Goal: Use online tool/utility: Use online tool/utility

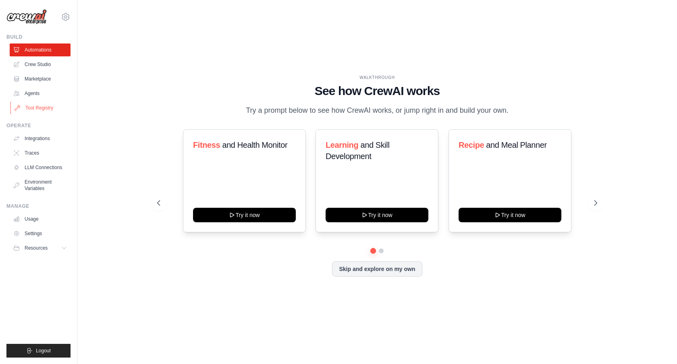
click at [39, 105] on link "Tool Registry" at bounding box center [40, 108] width 61 height 13
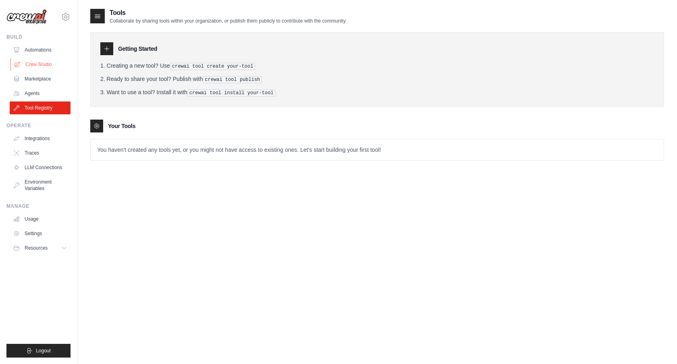
click at [39, 65] on link "Crew Studio" at bounding box center [40, 64] width 61 height 13
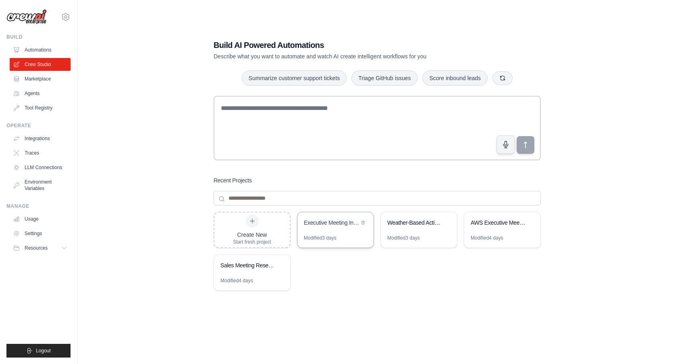
click at [327, 222] on div "Executive Meeting Intelligence" at bounding box center [331, 223] width 55 height 8
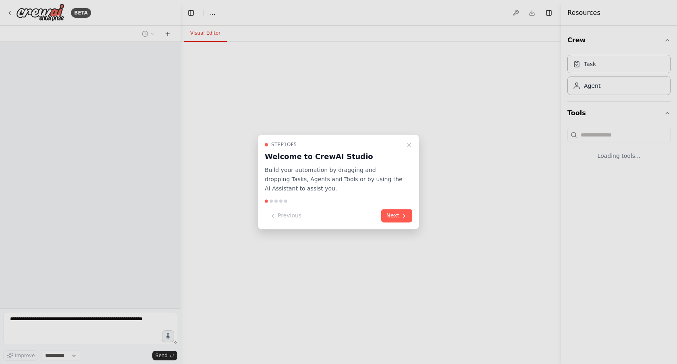
select select "****"
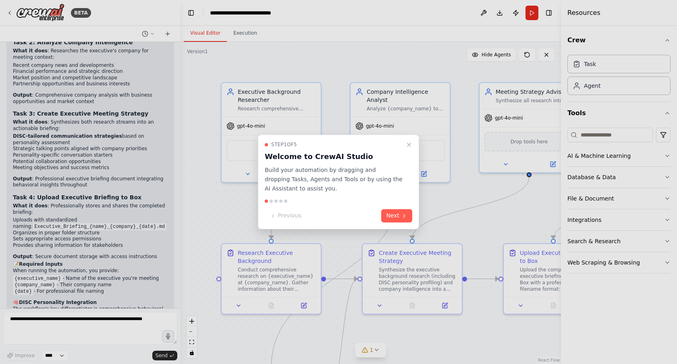
scroll to position [4616, 0]
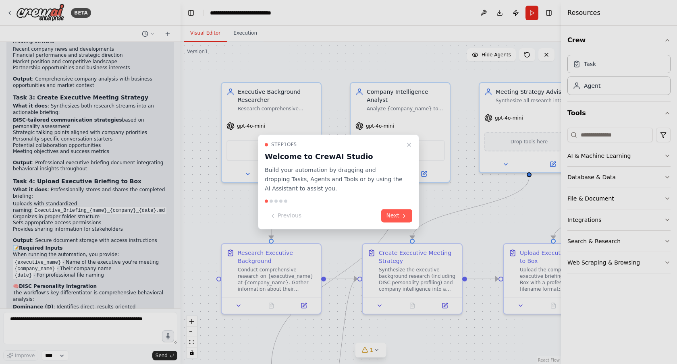
drag, startPoint x: 338, startPoint y: 65, endPoint x: 286, endPoint y: 65, distance: 52.4
click at [286, 65] on div at bounding box center [338, 182] width 677 height 364
click at [409, 145] on icon "Close walkthrough" at bounding box center [409, 144] width 6 height 6
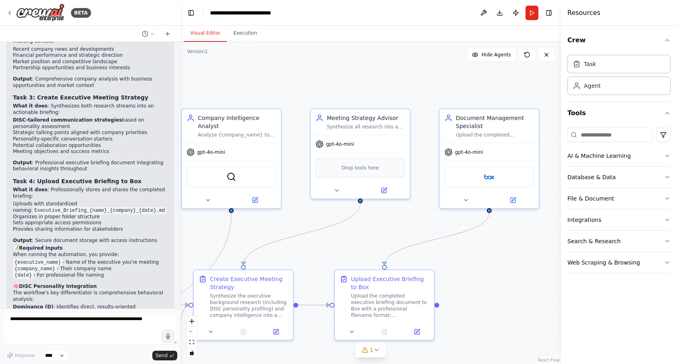
drag, startPoint x: 425, startPoint y: 63, endPoint x: 256, endPoint y: 89, distance: 170.8
click at [256, 89] on div ".deletable-edge-delete-btn { width: 20px; height: 20px; border: 0px solid #ffff…" at bounding box center [370, 203] width 380 height 322
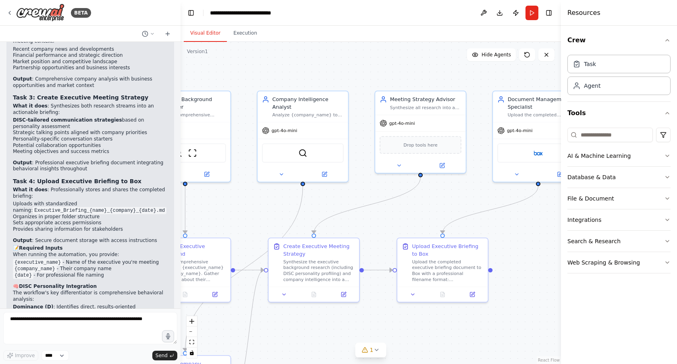
drag, startPoint x: 479, startPoint y: 252, endPoint x: 549, endPoint y: 236, distance: 71.5
click at [549, 236] on div ".deletable-edge-delete-btn { width: 20px; height: 20px; border: 0px solid #ffff…" at bounding box center [370, 203] width 380 height 322
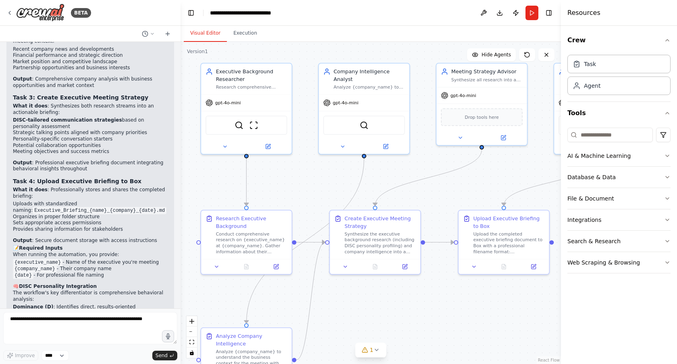
drag, startPoint x: 420, startPoint y: 223, endPoint x: 481, endPoint y: 195, distance: 66.5
click at [481, 195] on div ".deletable-edge-delete-btn { width: 20px; height: 20px; border: 0px solid #ffff…" at bounding box center [370, 203] width 380 height 322
click at [499, 12] on button "Download" at bounding box center [499, 13] width 13 height 15
click at [84, 317] on textarea at bounding box center [90, 328] width 174 height 32
type textarea "**********"
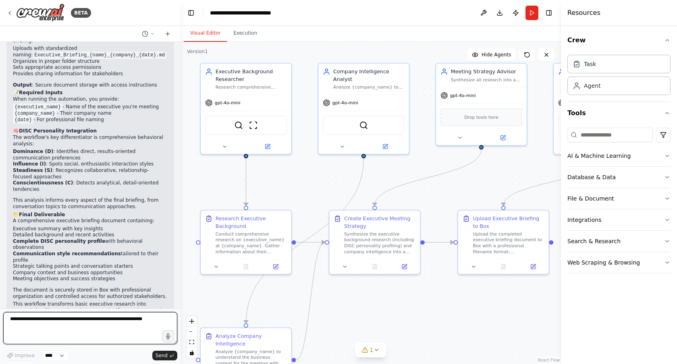
scroll to position [4781, 0]
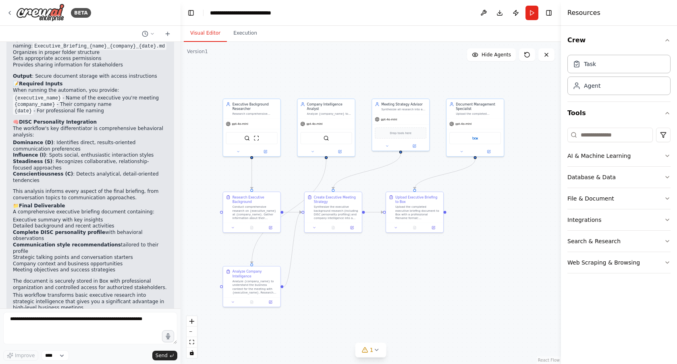
drag, startPoint x: 337, startPoint y: 76, endPoint x: 252, endPoint y: 73, distance: 85.1
click at [252, 73] on div ".deletable-edge-delete-btn { width: 20px; height: 20px; border: 0px solid #ffff…" at bounding box center [370, 203] width 380 height 322
